Goal: Information Seeking & Learning: Learn about a topic

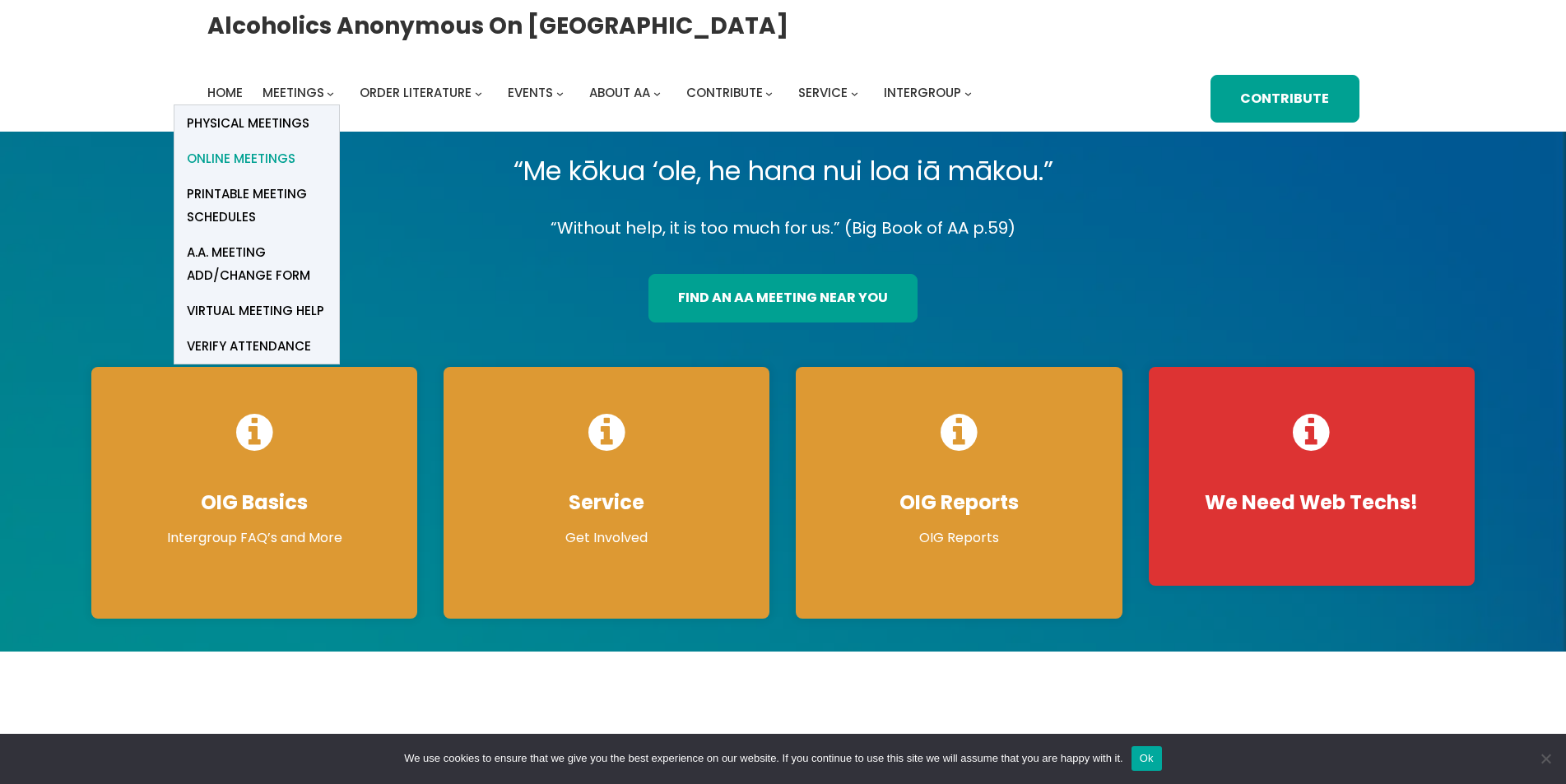
click at [266, 149] on span "Online Meetings" at bounding box center [241, 158] width 109 height 23
click at [227, 311] on span "Virtual Meeting Help" at bounding box center [255, 310] width 137 height 23
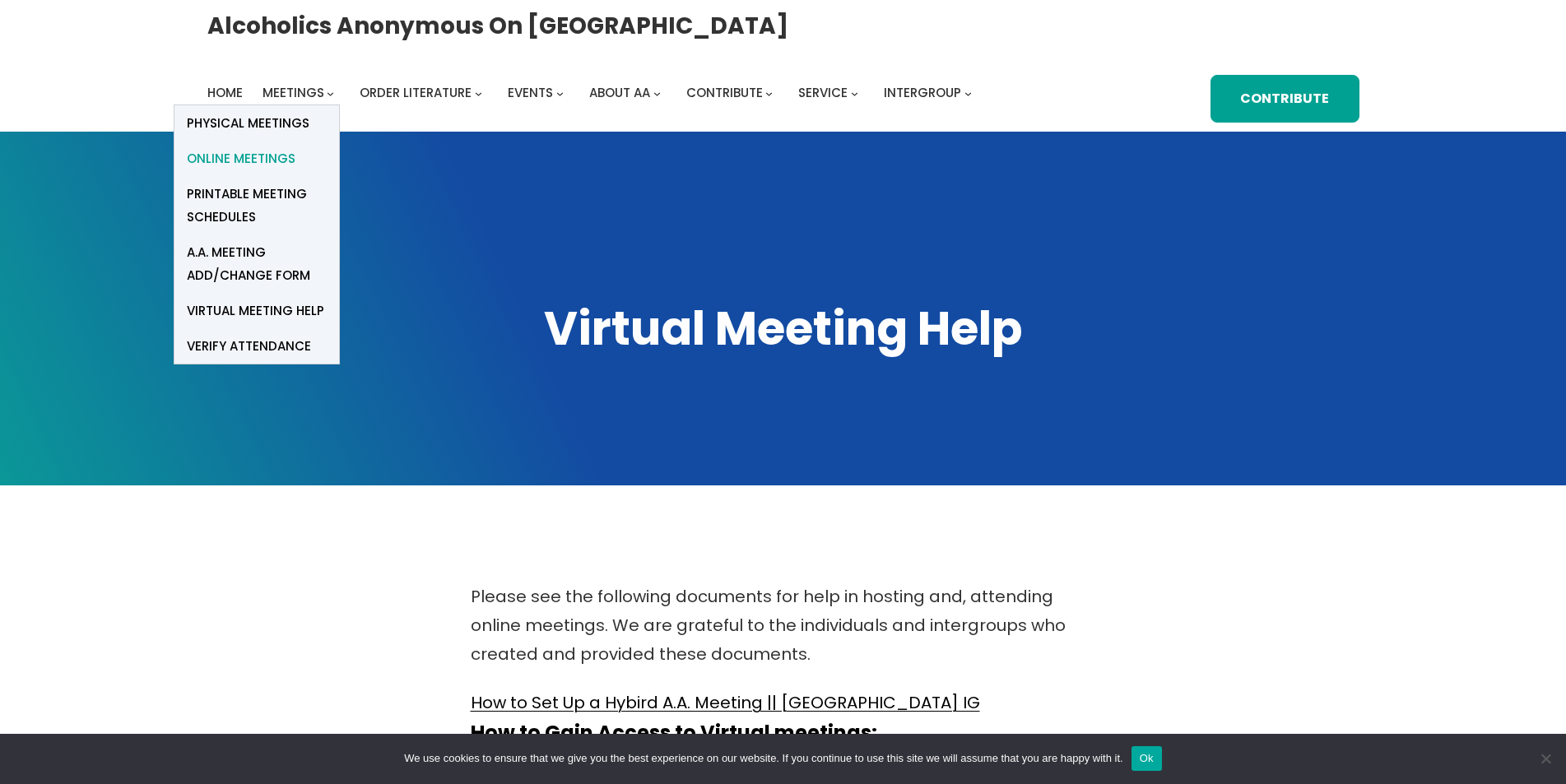
click at [234, 147] on span "Online Meetings" at bounding box center [241, 158] width 109 height 23
